Goal: Information Seeking & Learning: Learn about a topic

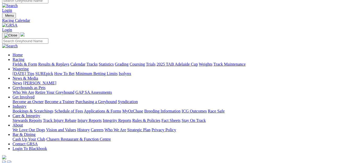
scroll to position [4, 0]
click at [38, 76] on link "News & Media" at bounding box center [26, 78] width 26 height 4
click at [48, 3] on input "Search" at bounding box center [25, 0] width 46 height 5
type input "new shirts"
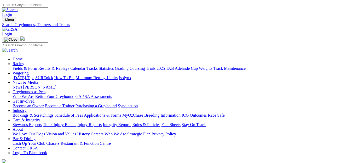
click at [38, 80] on link "News & Media" at bounding box center [26, 82] width 26 height 4
click at [22, 85] on link "News" at bounding box center [17, 87] width 9 height 4
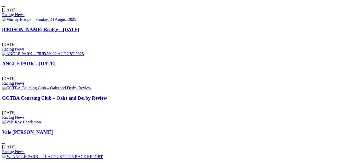
scroll to position [310, 0]
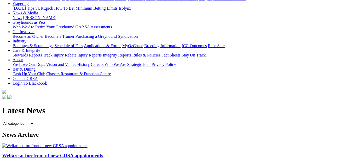
scroll to position [73, 0]
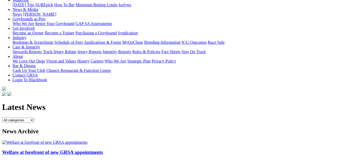
click at [28, 150] on link "Welfare at forefront of new GRSA appointments" at bounding box center [52, 152] width 101 height 5
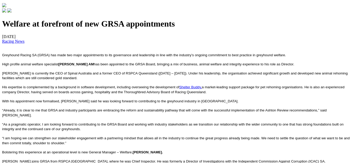
scroll to position [170, 0]
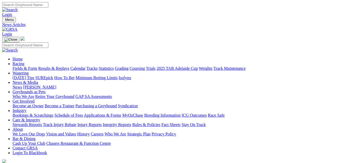
click at [56, 85] on link "[PERSON_NAME]" at bounding box center [39, 87] width 33 height 4
click at [83, 113] on link "Schedule of Fees" at bounding box center [68, 115] width 28 height 4
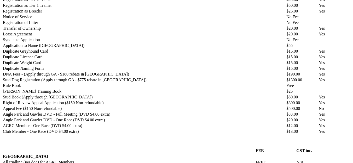
scroll to position [278, 0]
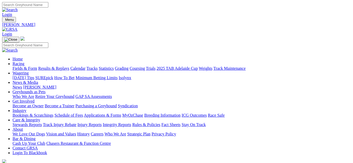
click at [206, 113] on link "ICG Outcomes" at bounding box center [193, 115] width 25 height 4
click at [23, 127] on link "About" at bounding box center [18, 129] width 10 height 4
click at [67, 66] on link "Results & Replays" at bounding box center [53, 68] width 31 height 4
click at [38, 80] on link "News & Media" at bounding box center [26, 82] width 26 height 4
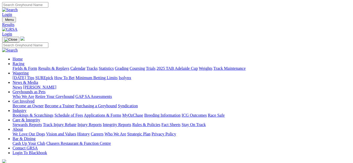
click at [22, 85] on link "News" at bounding box center [17, 87] width 9 height 4
select select "Media Releases"
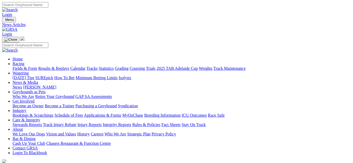
select select "Club News"
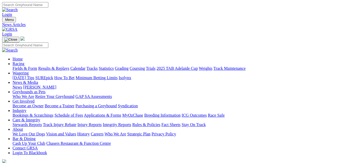
select select "Stewards News"
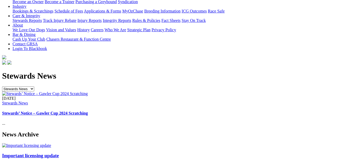
scroll to position [136, 0]
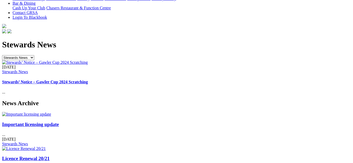
click at [24, 122] on link "Important licensing update" at bounding box center [30, 124] width 57 height 5
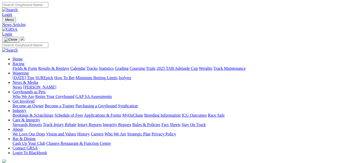
select select "Industry Updates"
